Goal: Information Seeking & Learning: Learn about a topic

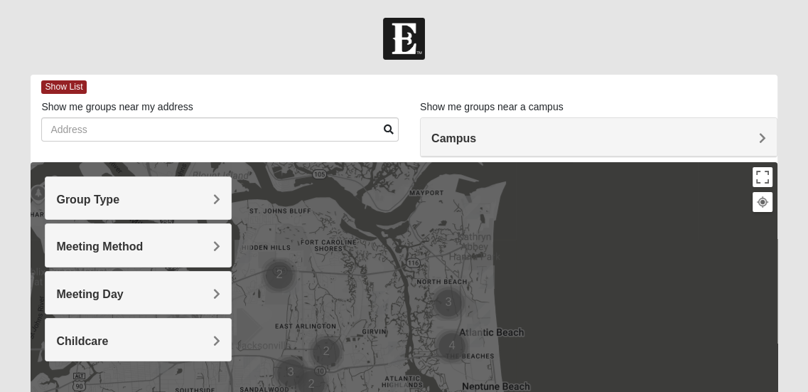
scroll to position [71, 0]
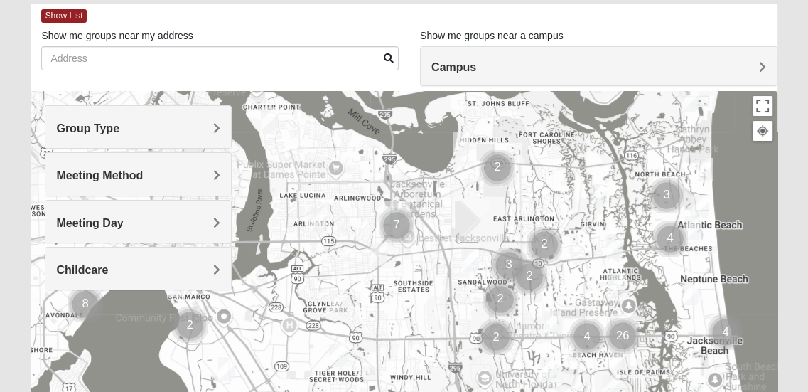
drag, startPoint x: 345, startPoint y: 329, endPoint x: 579, endPoint y: 291, distance: 237.7
click at [579, 291] on div at bounding box center [404, 375] width 747 height 569
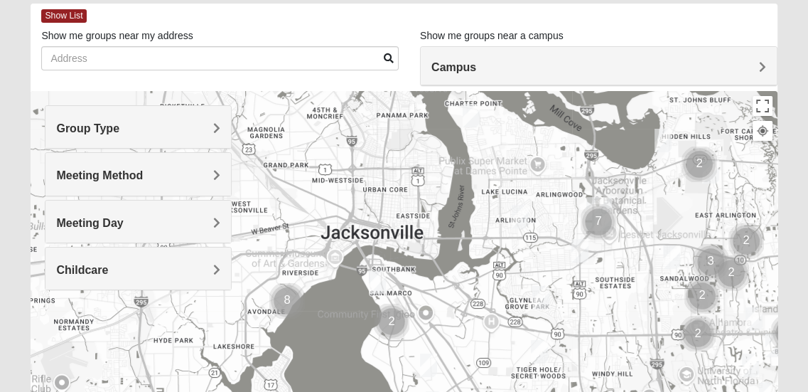
drag, startPoint x: 399, startPoint y: 307, endPoint x: 600, endPoint y: 306, distance: 201.2
click at [600, 306] on div at bounding box center [404, 375] width 747 height 569
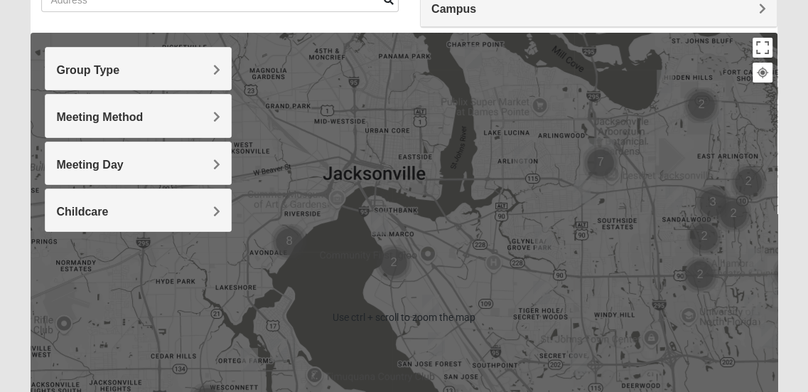
scroll to position [142, 0]
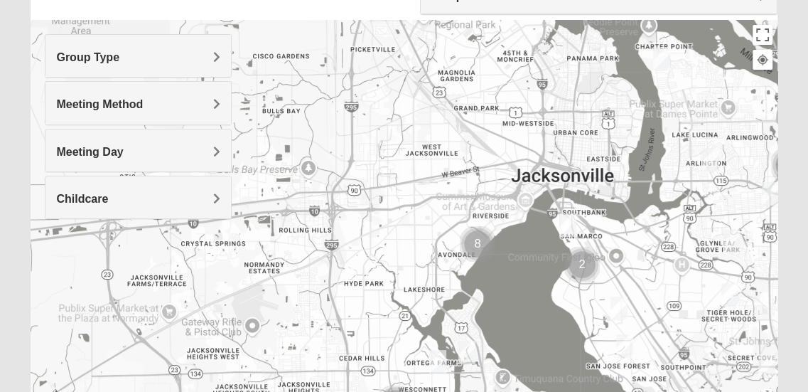
drag, startPoint x: 335, startPoint y: 277, endPoint x: 528, endPoint y: 296, distance: 194.3
click at [528, 296] on div at bounding box center [404, 304] width 747 height 569
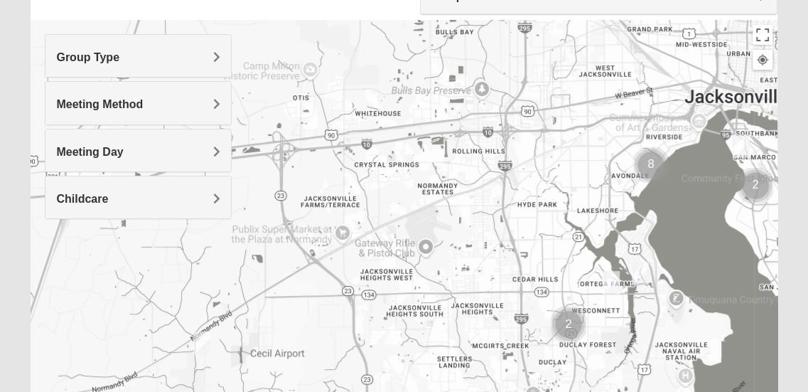
drag, startPoint x: 462, startPoint y: 289, endPoint x: 638, endPoint y: 207, distance: 193.7
click at [638, 207] on div at bounding box center [404, 304] width 747 height 569
click at [183, 53] on h4 "Group Type" at bounding box center [138, 57] width 164 height 14
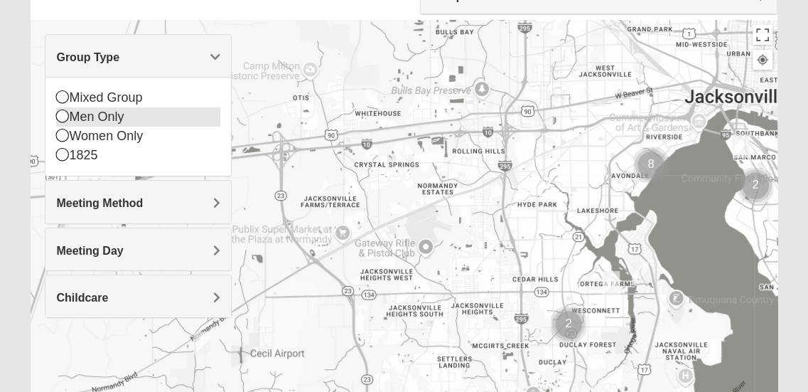
click at [60, 119] on icon at bounding box center [62, 115] width 13 height 13
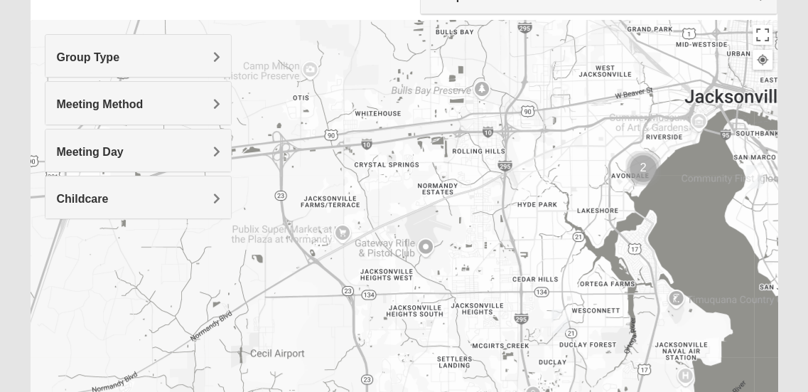
click at [162, 101] on h4 "Meeting Method" at bounding box center [138, 104] width 164 height 14
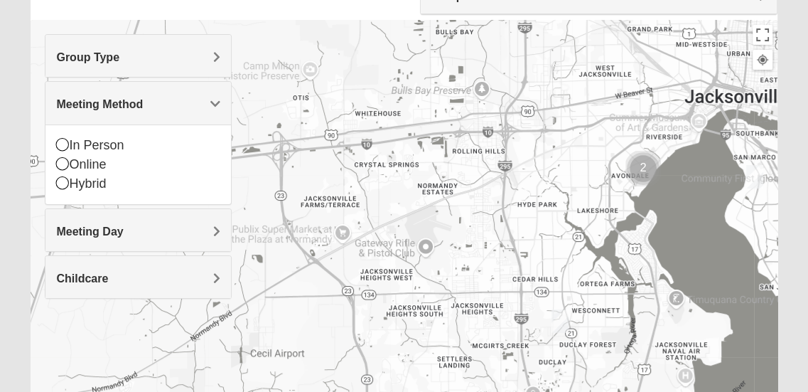
click at [181, 241] on div "Meeting Day" at bounding box center [139, 230] width 186 height 42
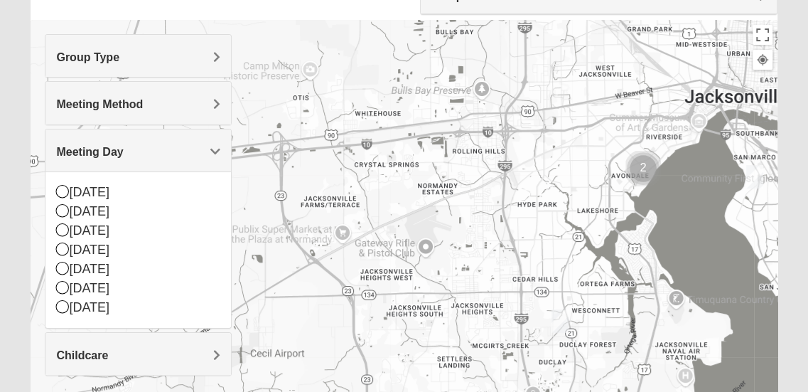
click at [199, 346] on div "Childcare" at bounding box center [139, 354] width 186 height 42
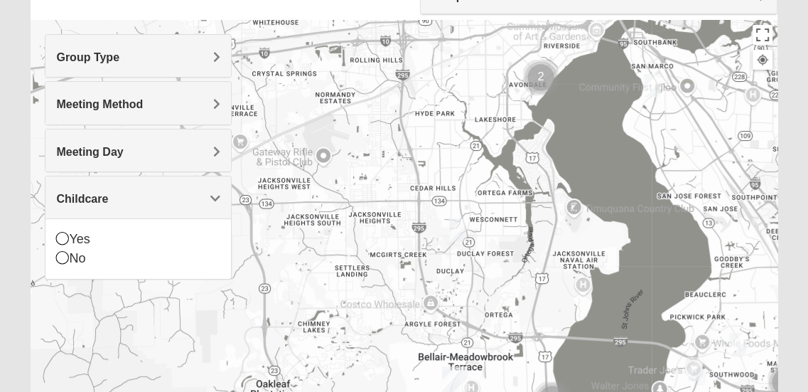
drag, startPoint x: 475, startPoint y: 260, endPoint x: 321, endPoint y: 146, distance: 191.3
click at [321, 146] on div at bounding box center [404, 304] width 747 height 569
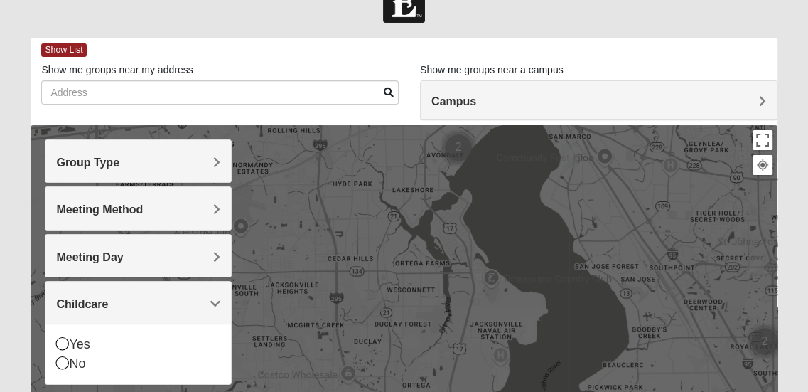
scroll to position [71, 0]
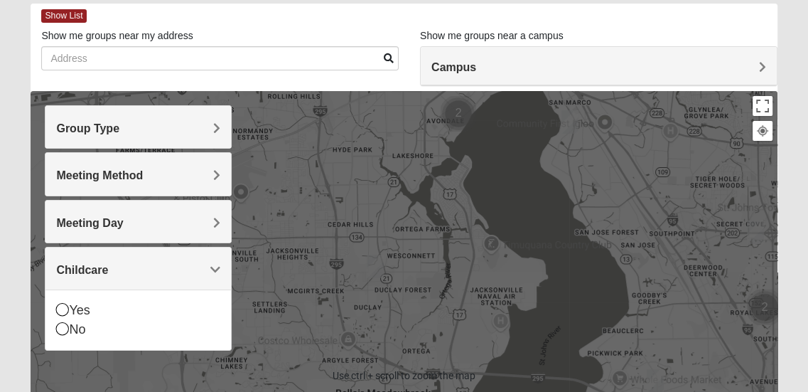
click at [376, 264] on img "Mens Gonzalez 32073" at bounding box center [375, 266] width 17 height 23
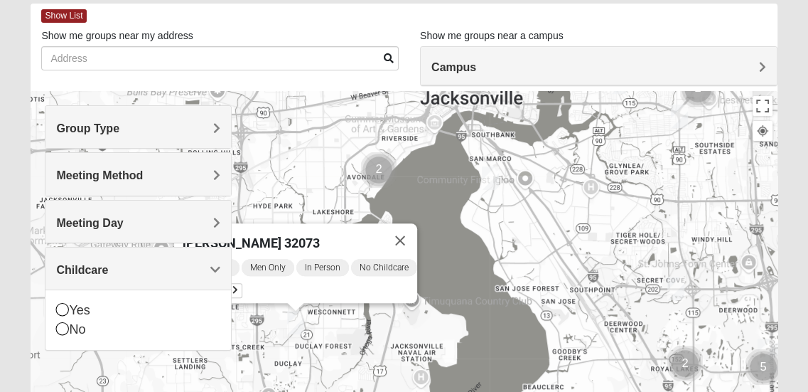
drag, startPoint x: 474, startPoint y: 261, endPoint x: 382, endPoint y: 328, distance: 113.9
click at [382, 328] on div "Mens Gonzalez 32073 Tuesday AM Men Only In Person No Childcare Learn More" at bounding box center [404, 375] width 747 height 569
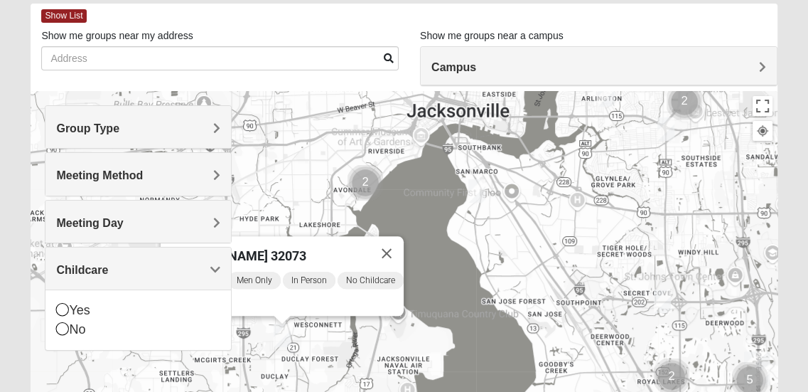
click at [476, 186] on img "Mens Enriquez 32207" at bounding box center [477, 190] width 17 height 23
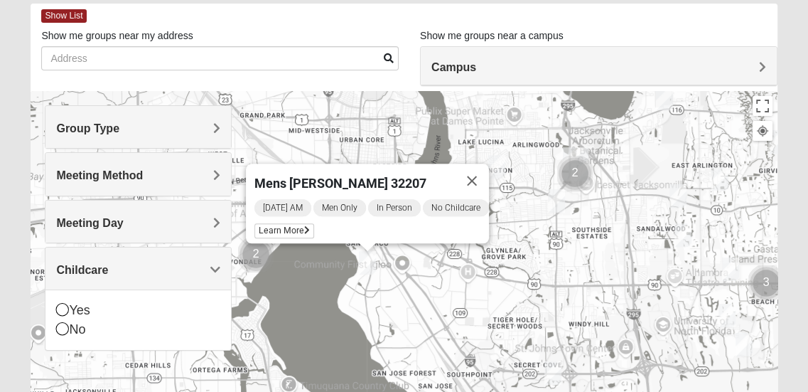
drag, startPoint x: 575, startPoint y: 289, endPoint x: 443, endPoint y: 315, distance: 134.8
click at [443, 315] on div "Mens Enriquez 32207 Thursday AM Men Only In Person No Childcare Learn More" at bounding box center [404, 375] width 747 height 569
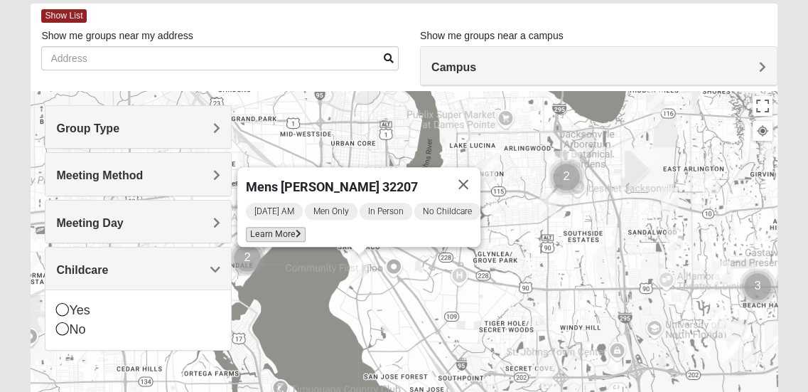
click at [270, 227] on span "Learn More" at bounding box center [276, 234] width 60 height 15
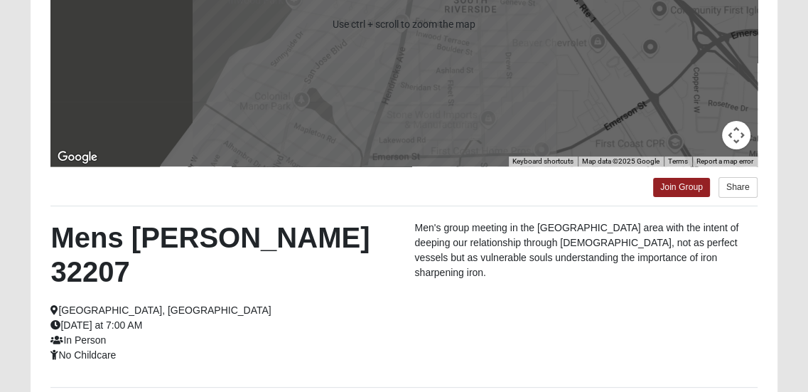
scroll to position [284, 0]
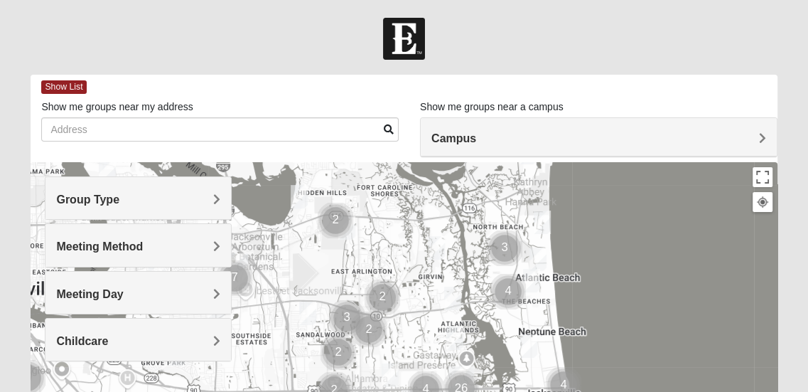
drag, startPoint x: 396, startPoint y: 250, endPoint x: 474, endPoint y: 181, distance: 104.3
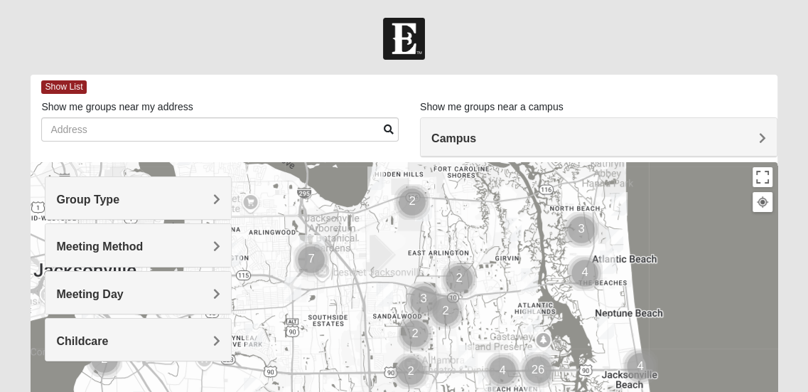
drag, startPoint x: 306, startPoint y: 274, endPoint x: 370, endPoint y: 264, distance: 64.8
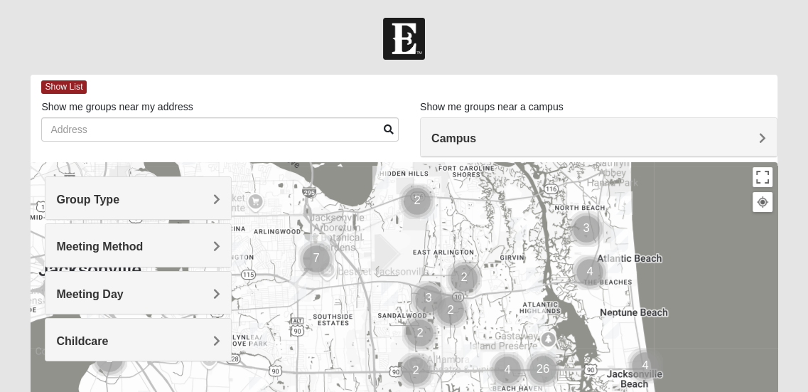
click at [314, 247] on img "Cluster of 7 groups" at bounding box center [317, 259] width 36 height 36
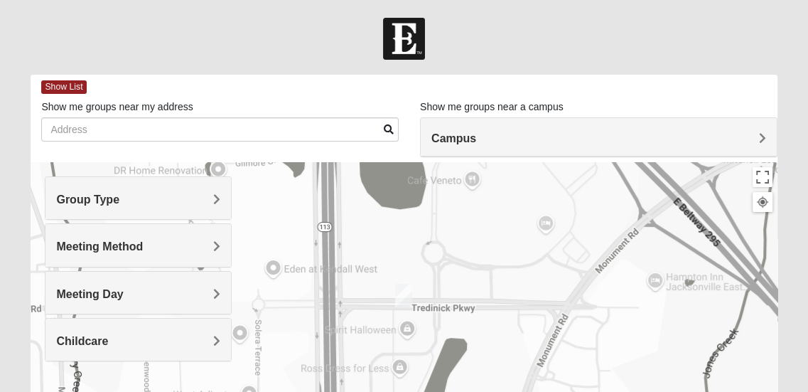
click at [407, 296] on img "On Campus Womens Davis 32225" at bounding box center [403, 295] width 17 height 23
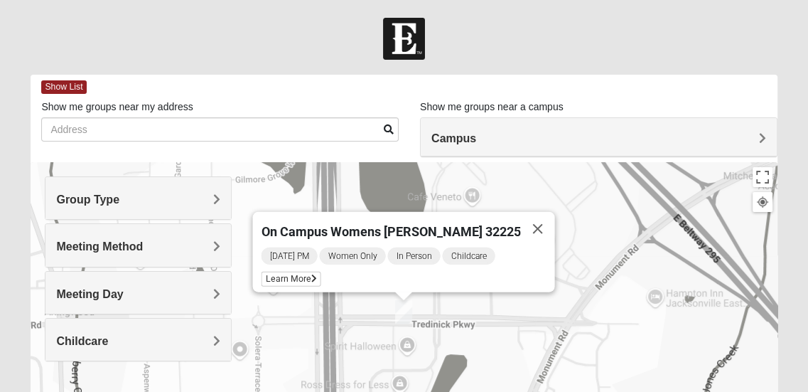
click at [197, 193] on h4 "Group Type" at bounding box center [138, 200] width 164 height 14
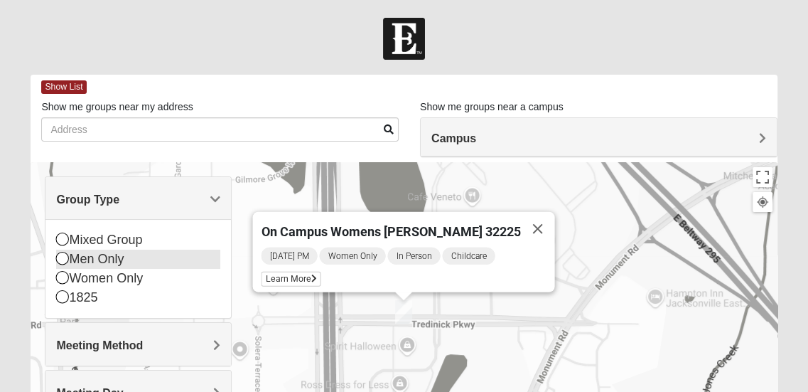
click at [63, 257] on icon at bounding box center [62, 258] width 13 height 13
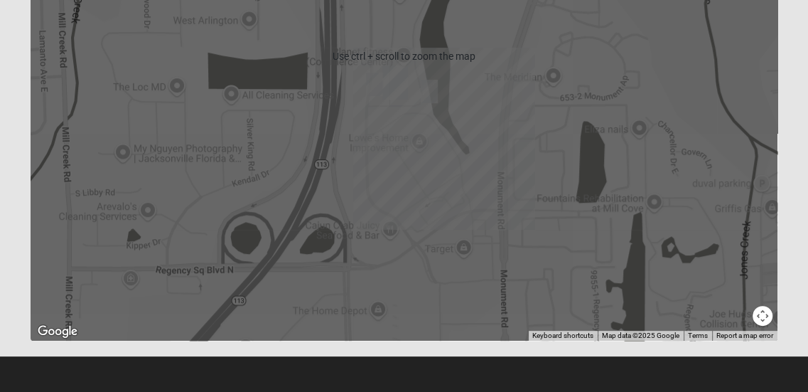
scroll to position [248, 0]
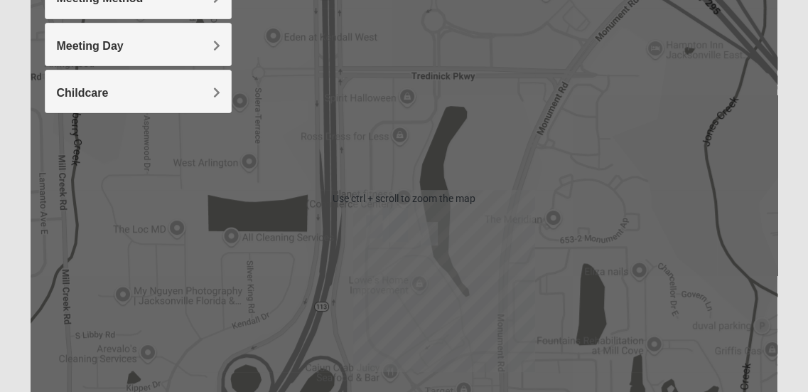
click at [395, 228] on img "Arlington" at bounding box center [395, 225] width 26 height 34
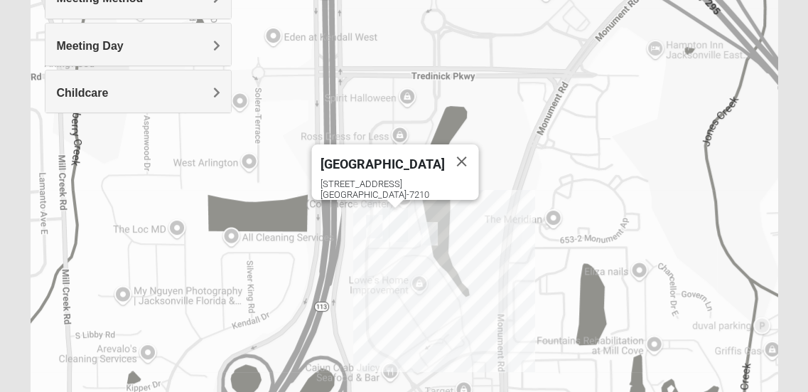
click at [380, 225] on img "Mens Barringer/Will 32225" at bounding box center [374, 226] width 17 height 23
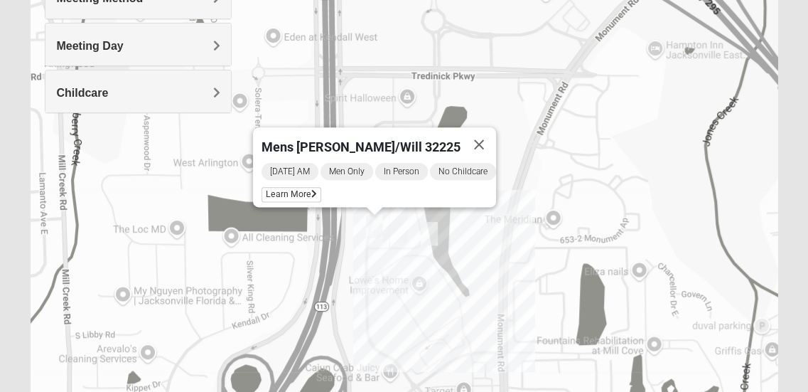
click at [429, 232] on img "On Campus Mens Harrison 32225" at bounding box center [429, 233] width 17 height 23
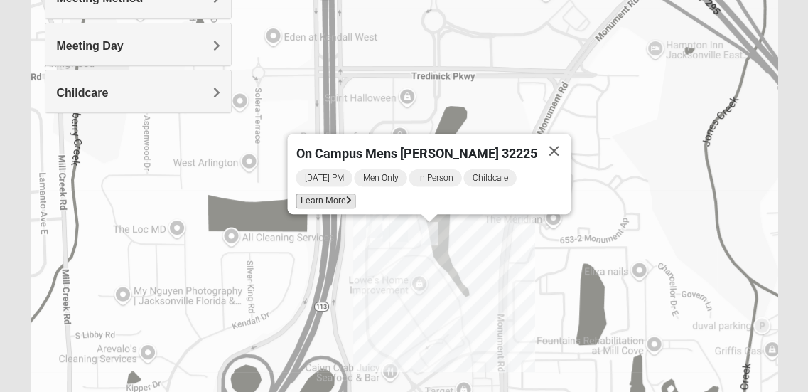
click at [352, 196] on icon at bounding box center [349, 200] width 6 height 9
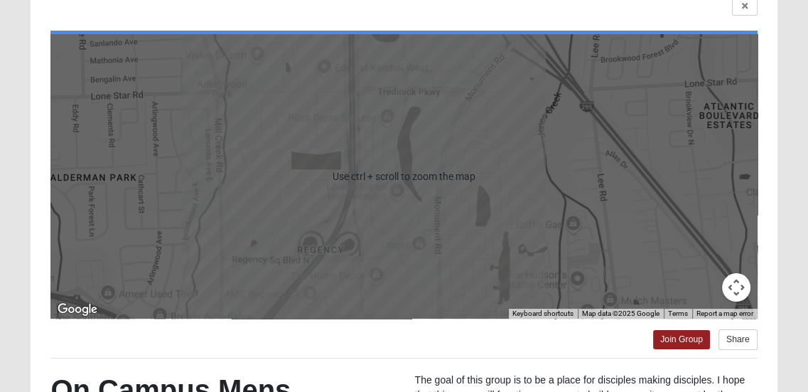
scroll to position [50, 0]
